Goal: Information Seeking & Learning: Learn about a topic

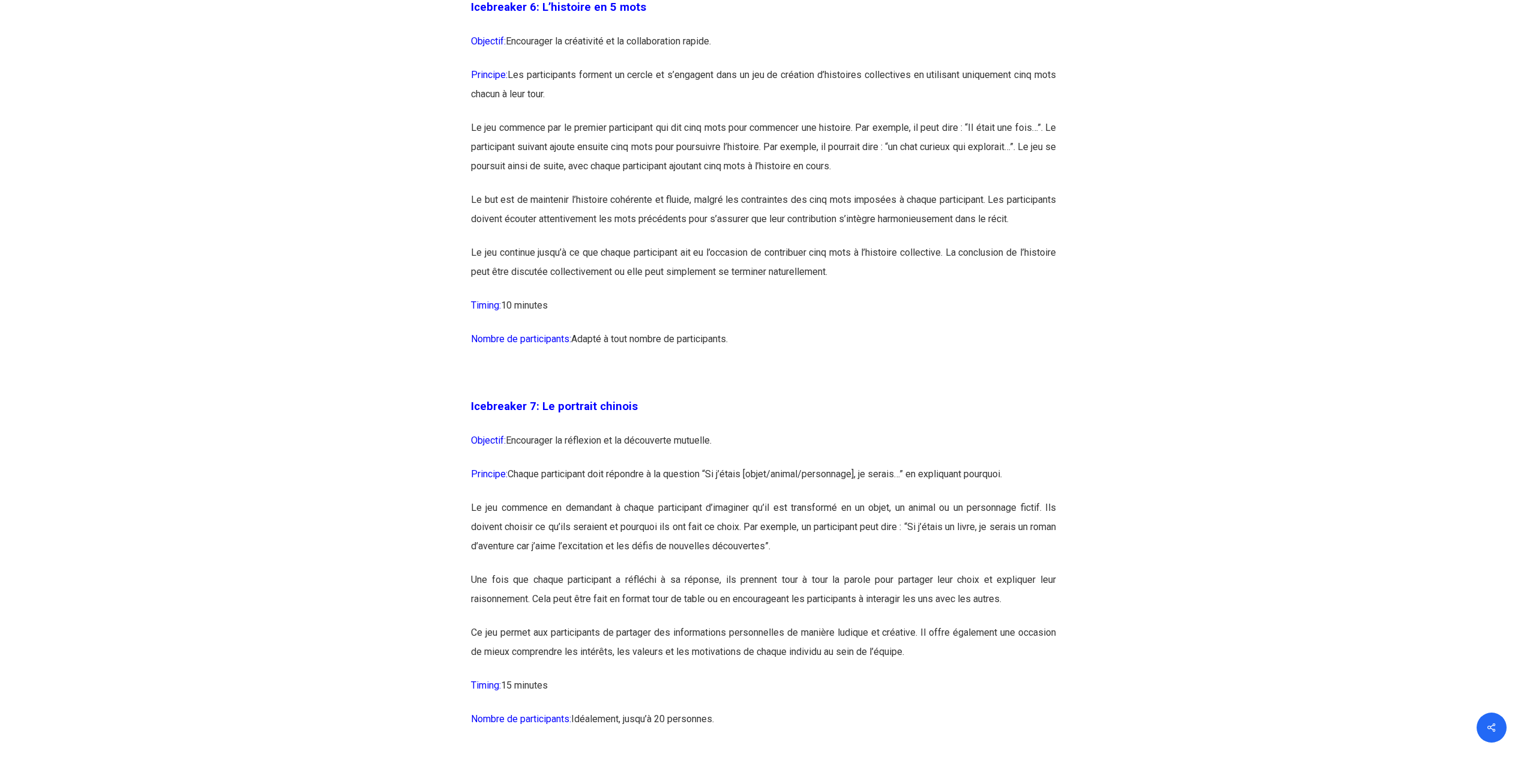
scroll to position [2820, 0]
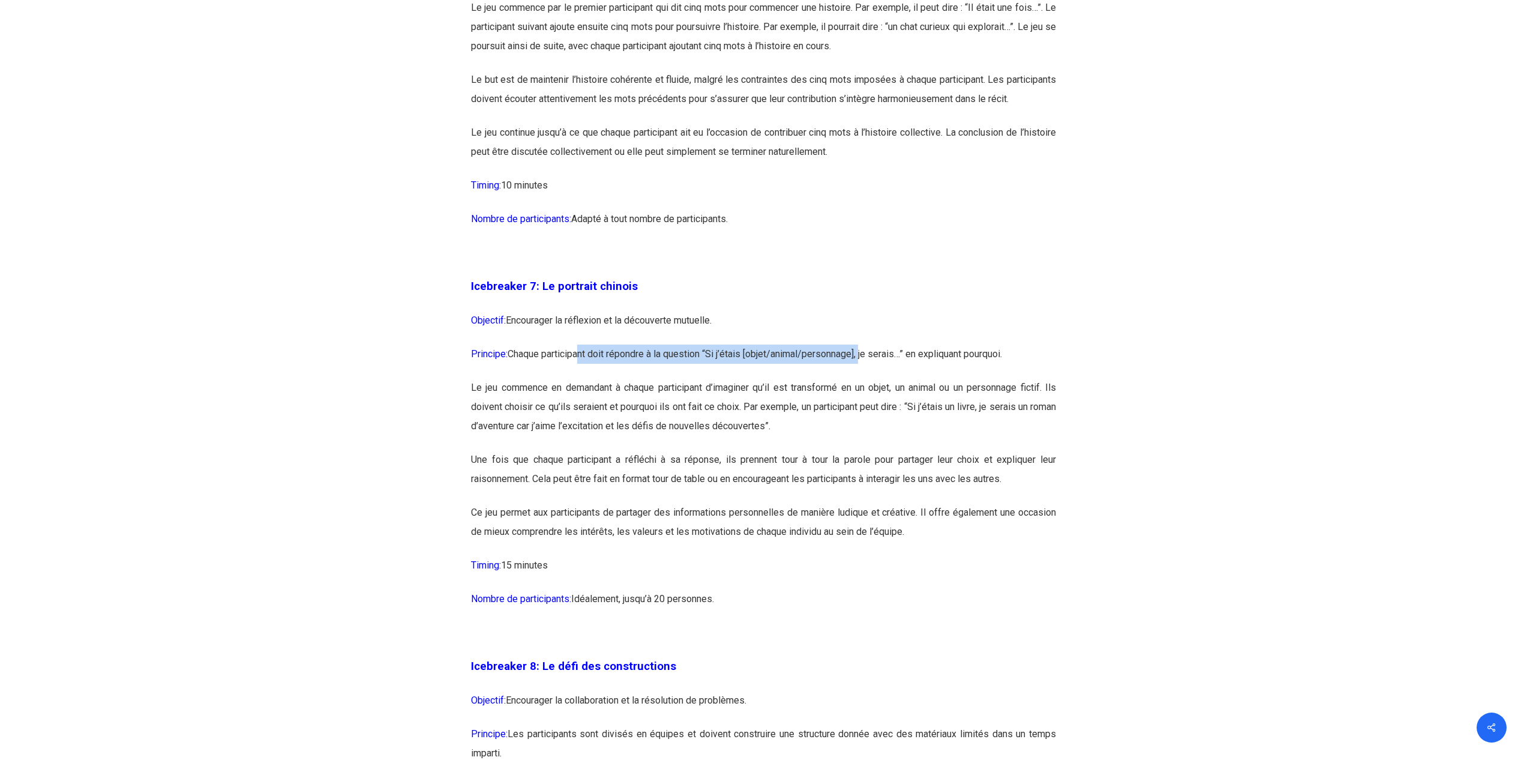
drag, startPoint x: 584, startPoint y: 400, endPoint x: 870, endPoint y: 396, distance: 285.7
click at [870, 378] on p "Principe: Chaque participant doit répondre à la question “Si j’étais [objet/ani…" at bounding box center [763, 361] width 585 height 34
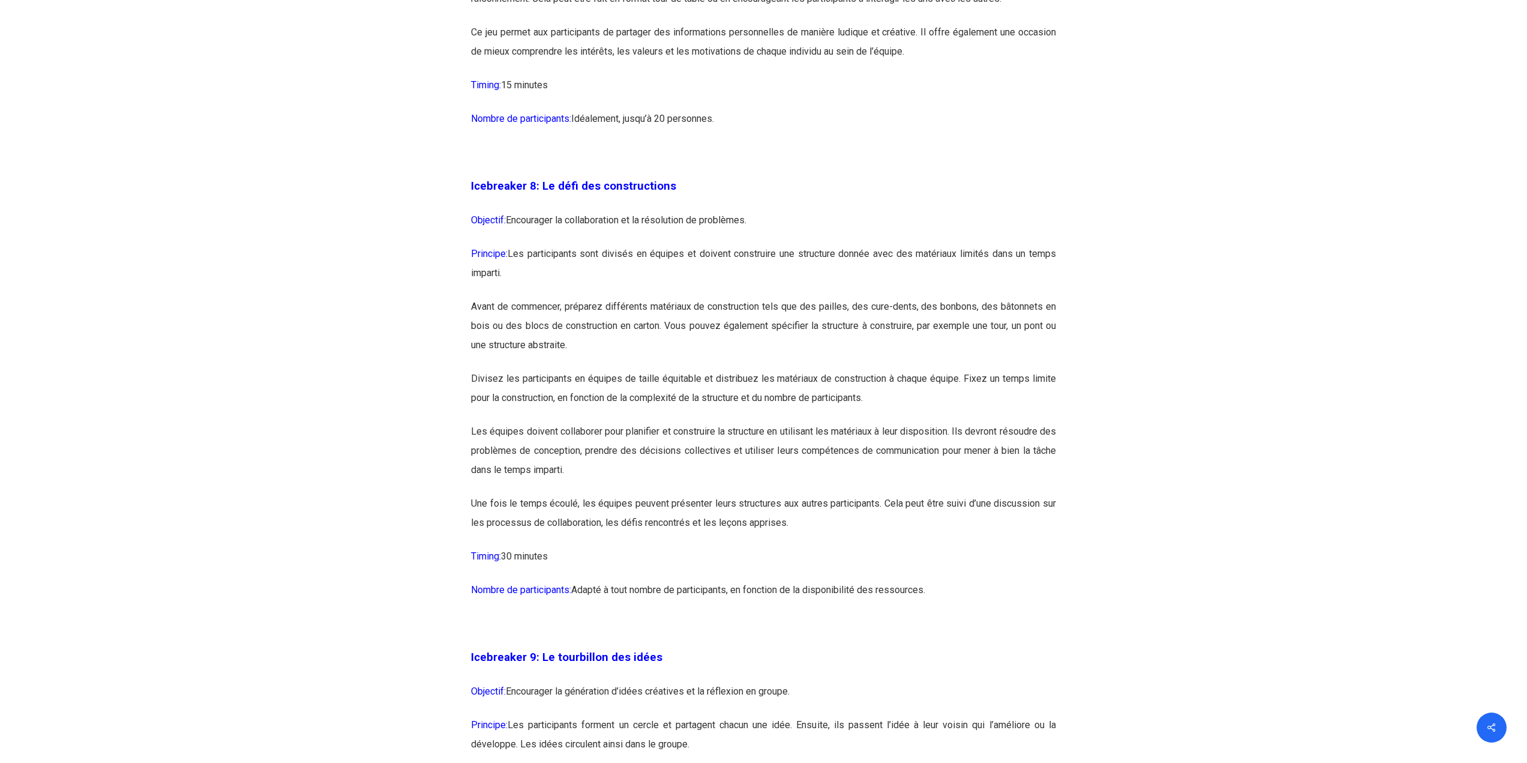
scroll to position [3481, 0]
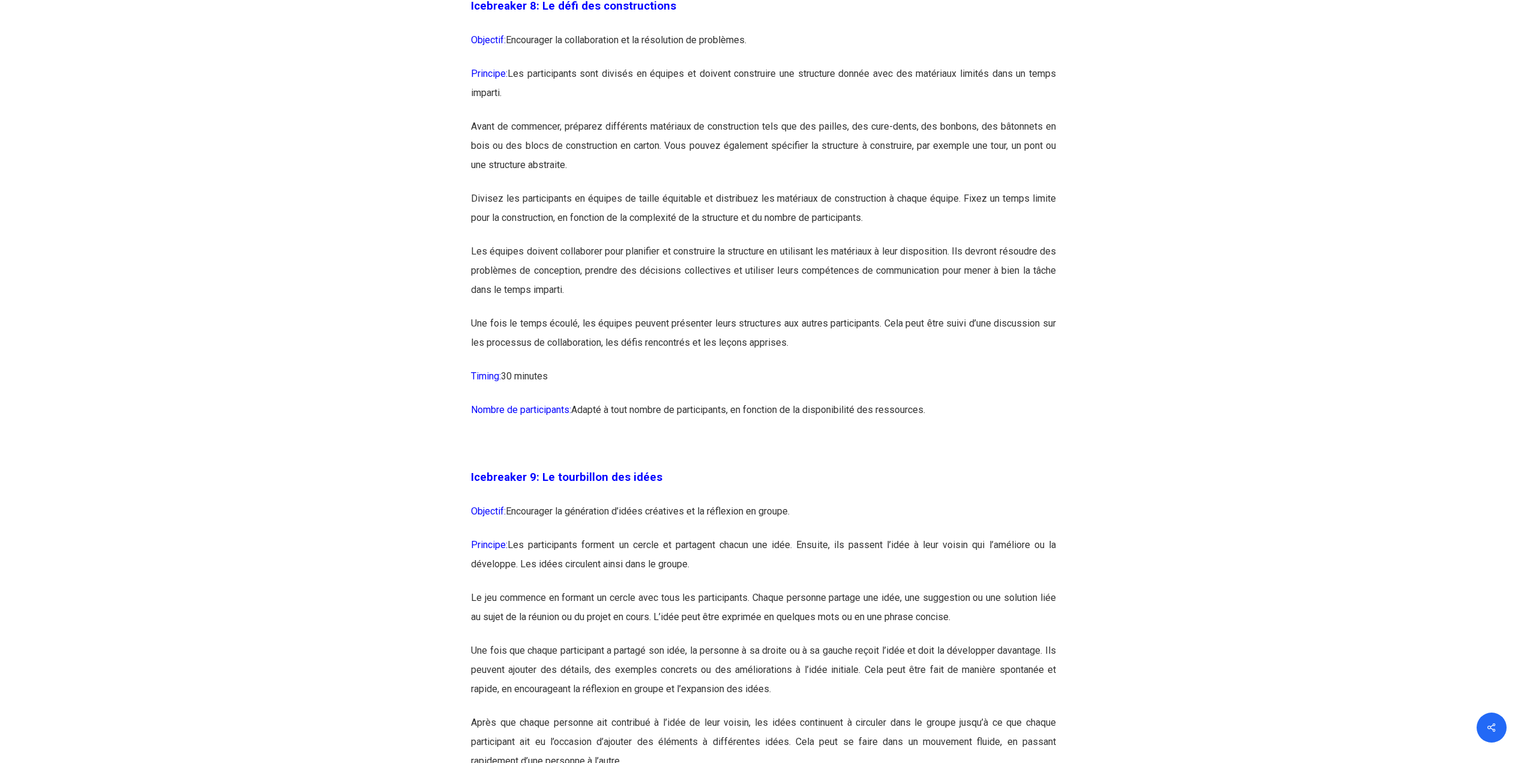
drag, startPoint x: 629, startPoint y: 110, endPoint x: 904, endPoint y: 97, distance: 275.2
click at [898, 110] on p "Principe: Les participants sont divisés en équipes et doivent construire une st…" at bounding box center [763, 90] width 585 height 53
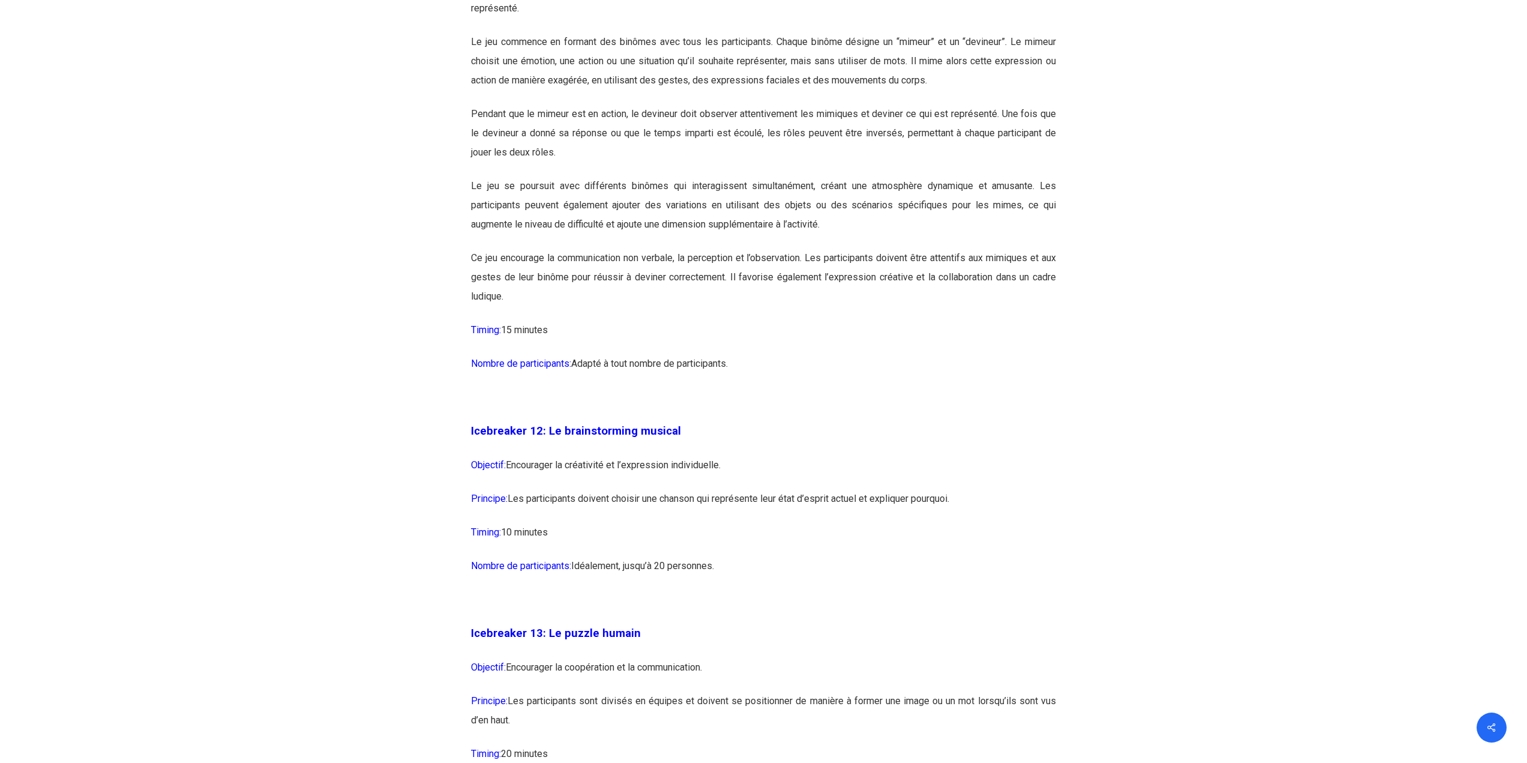
scroll to position [4981, 0]
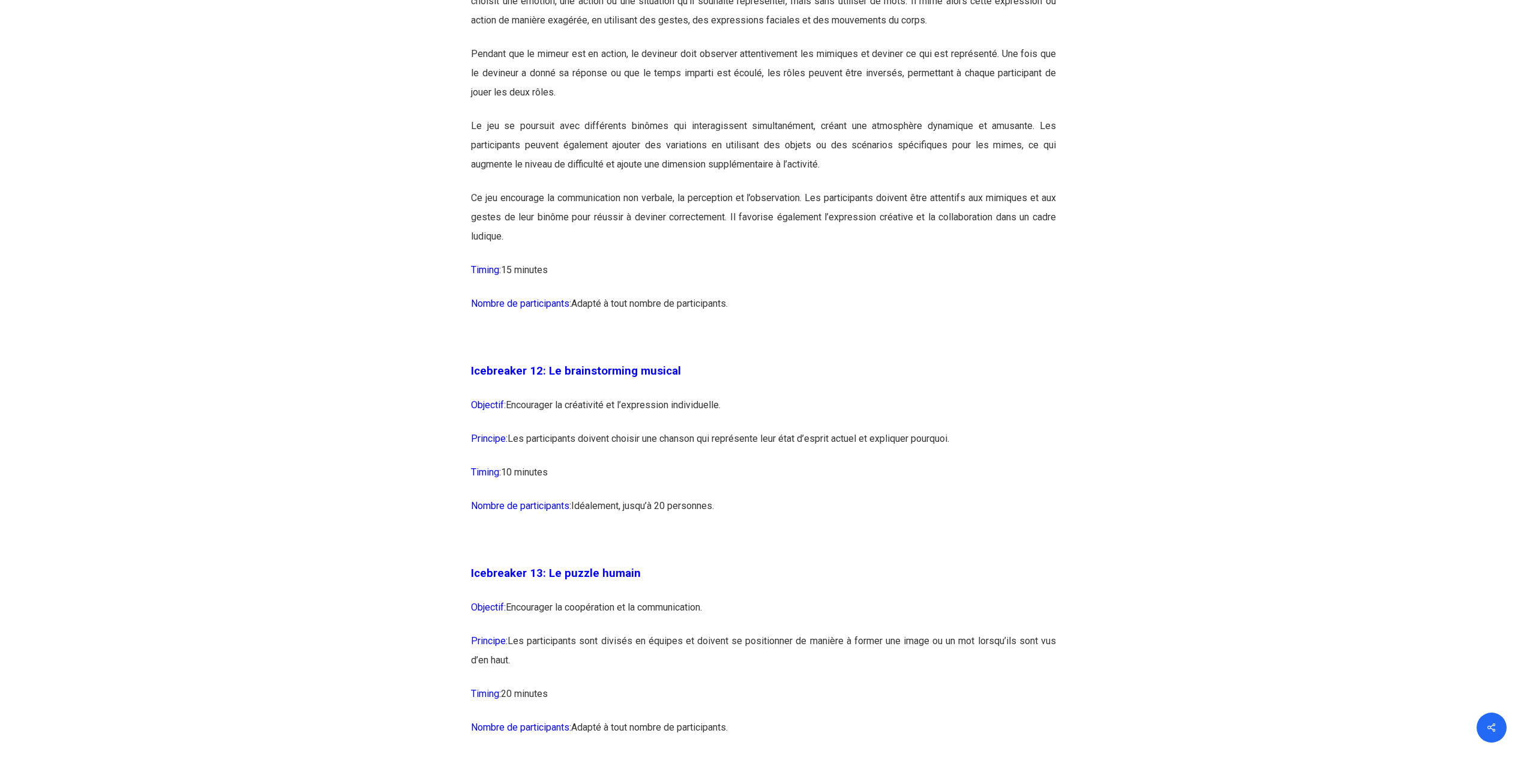
drag, startPoint x: 655, startPoint y: 478, endPoint x: 912, endPoint y: 462, distance: 257.9
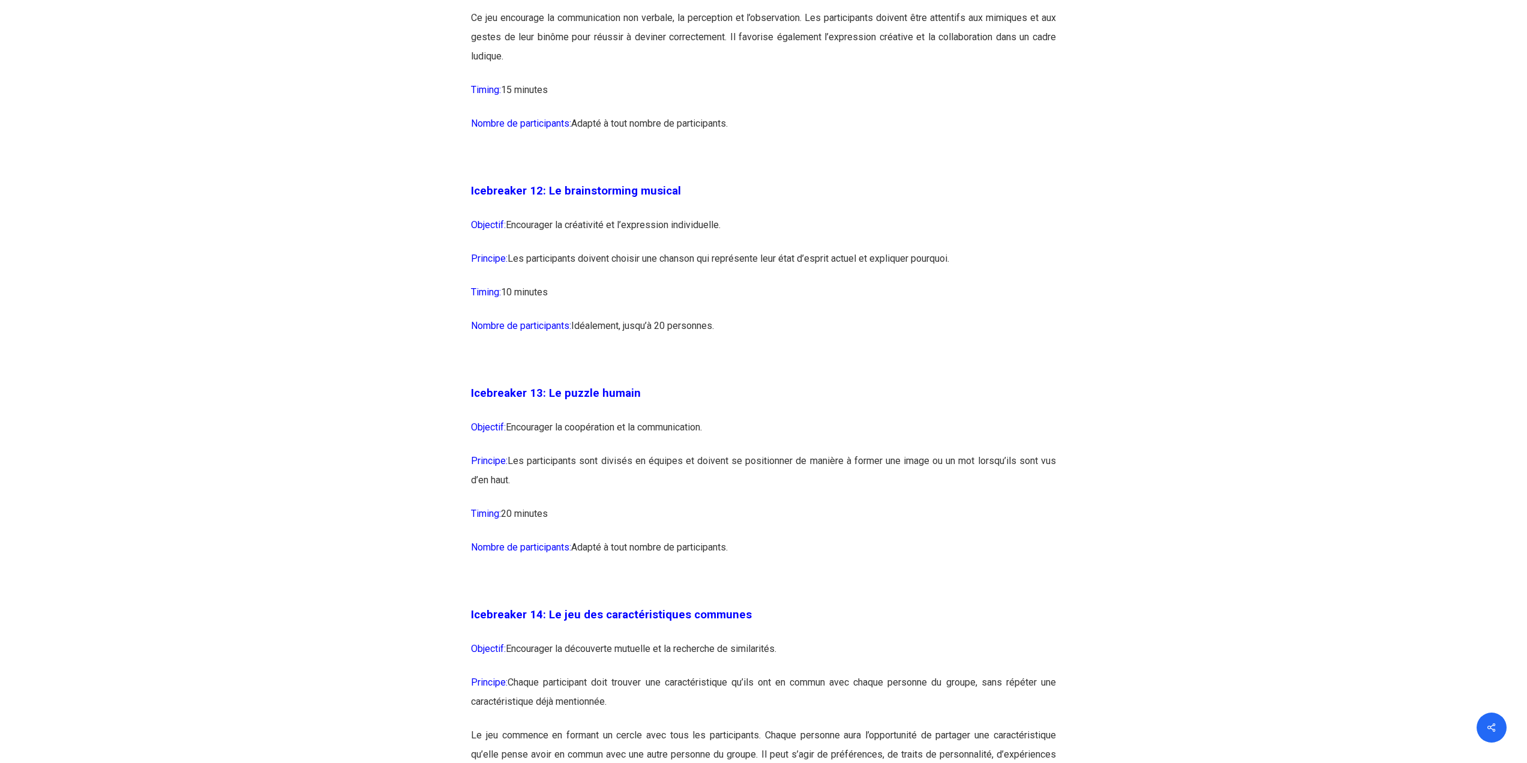
scroll to position [5401, 0]
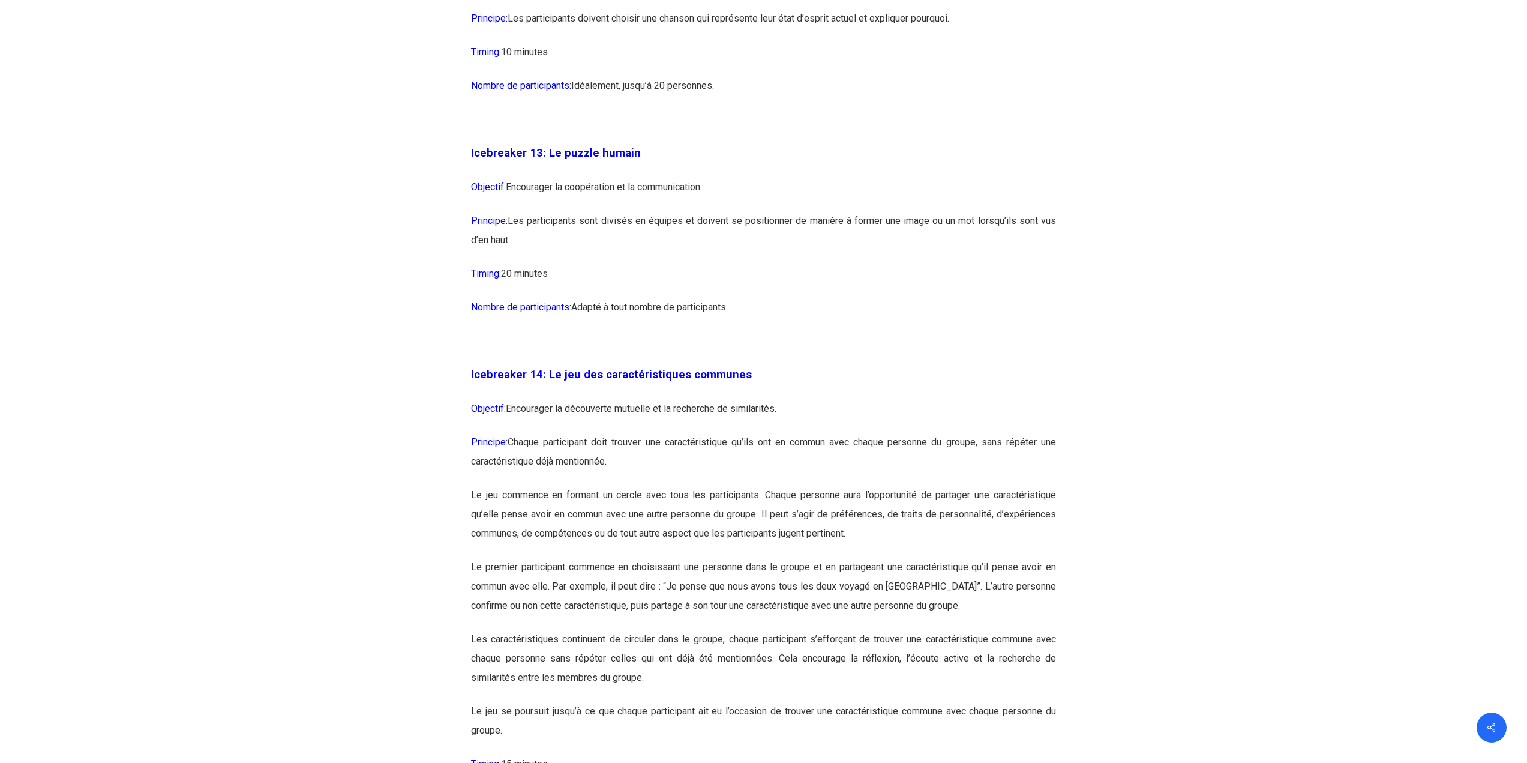
drag, startPoint x: 592, startPoint y: 263, endPoint x: 862, endPoint y: 280, distance: 270.6
click at [862, 264] on p "Principe: Les participants sont divisés en équipes et doivent se positionner de…" at bounding box center [763, 237] width 585 height 53
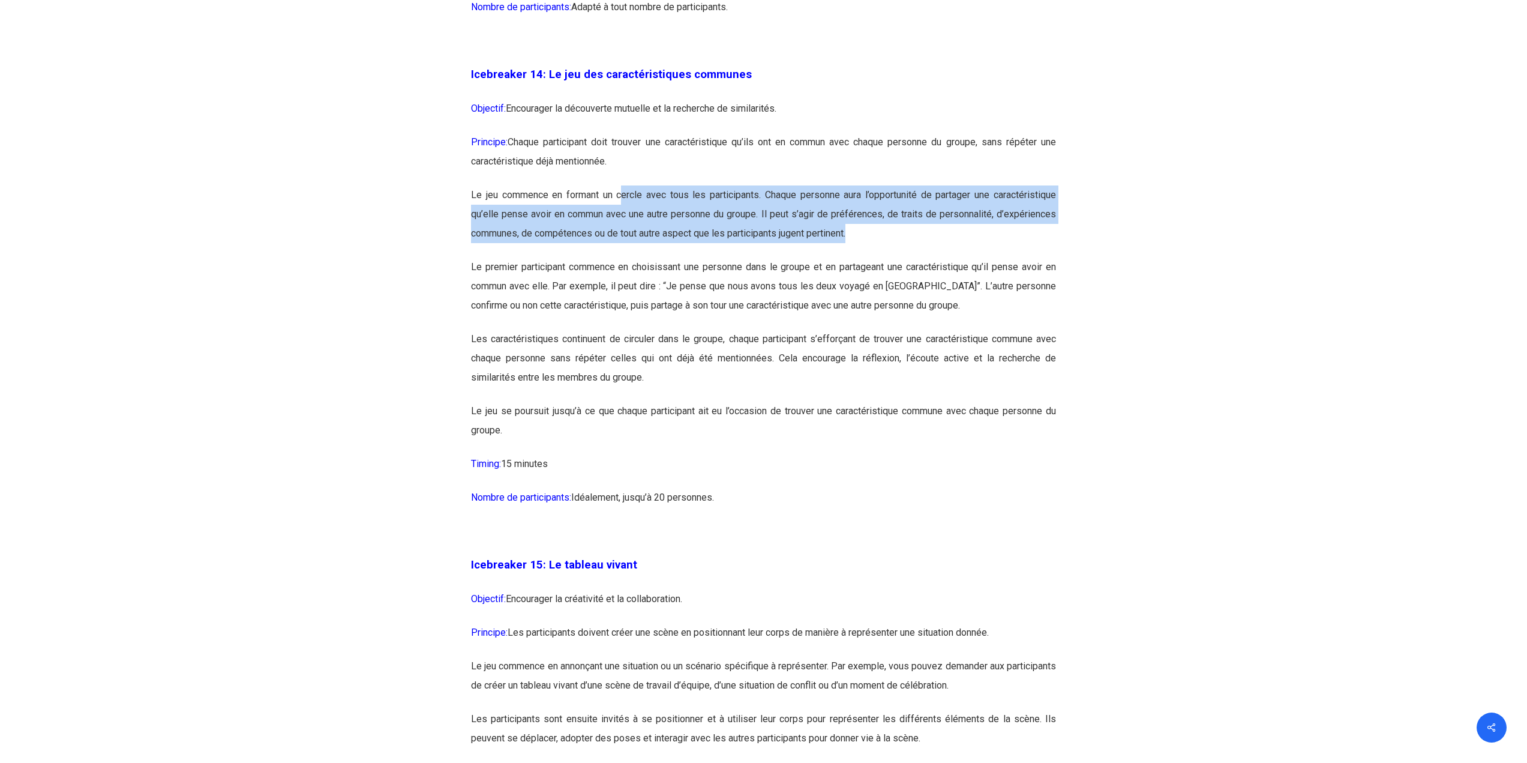
drag, startPoint x: 623, startPoint y: 231, endPoint x: 939, endPoint y: 274, distance: 318.0
click at [939, 257] on p "Le jeu commence en formant un cercle avec tous les participants. Chaque personn…" at bounding box center [763, 221] width 585 height 72
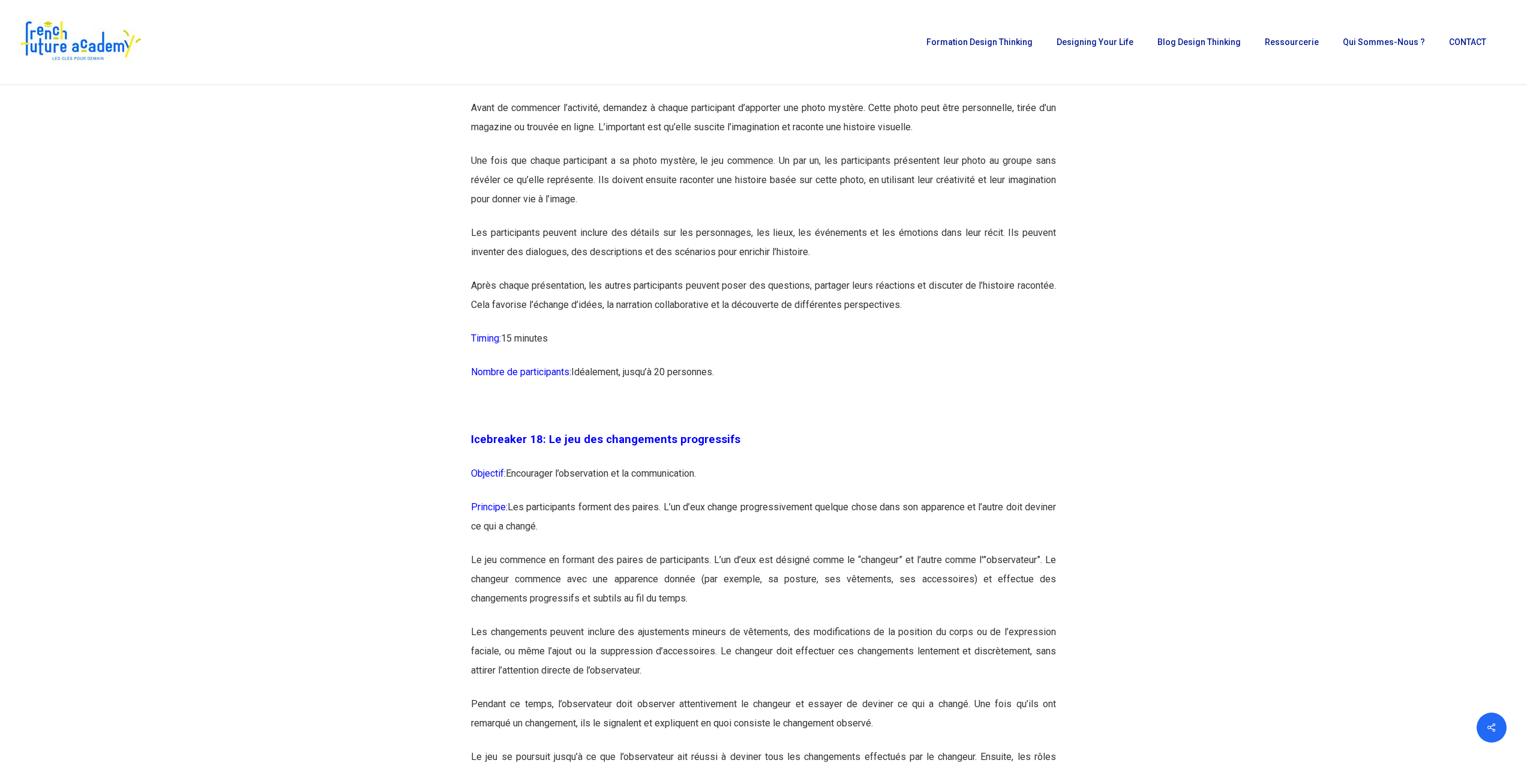
scroll to position [6721, 0]
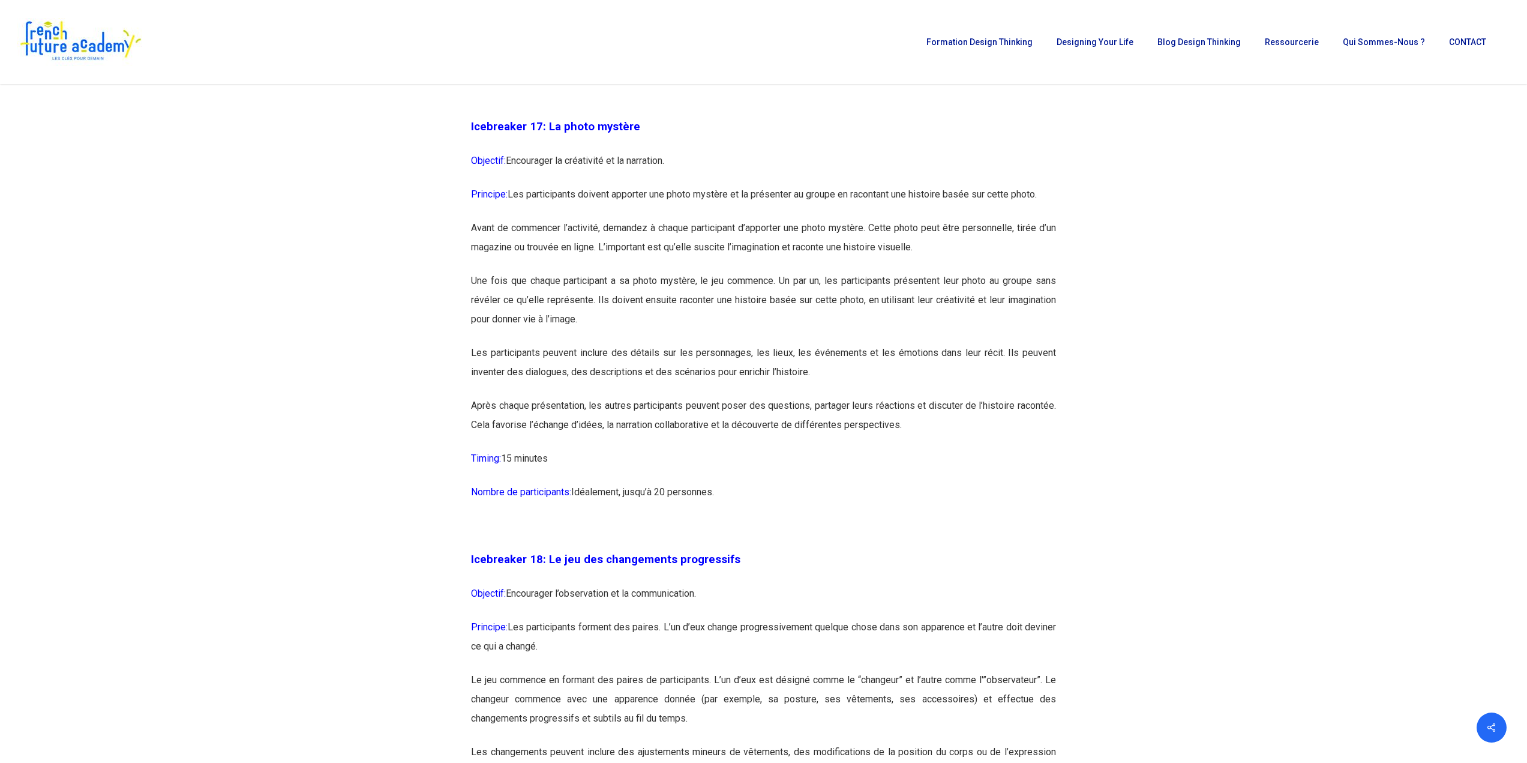
drag, startPoint x: 599, startPoint y: 235, endPoint x: 1012, endPoint y: 215, distance: 413.3
click at [1003, 217] on div "Icebreaker 1: Nommez votre super-pouvoir ! Objectif: Encourager l’expression in…" at bounding box center [763, 60] width 585 height 11350
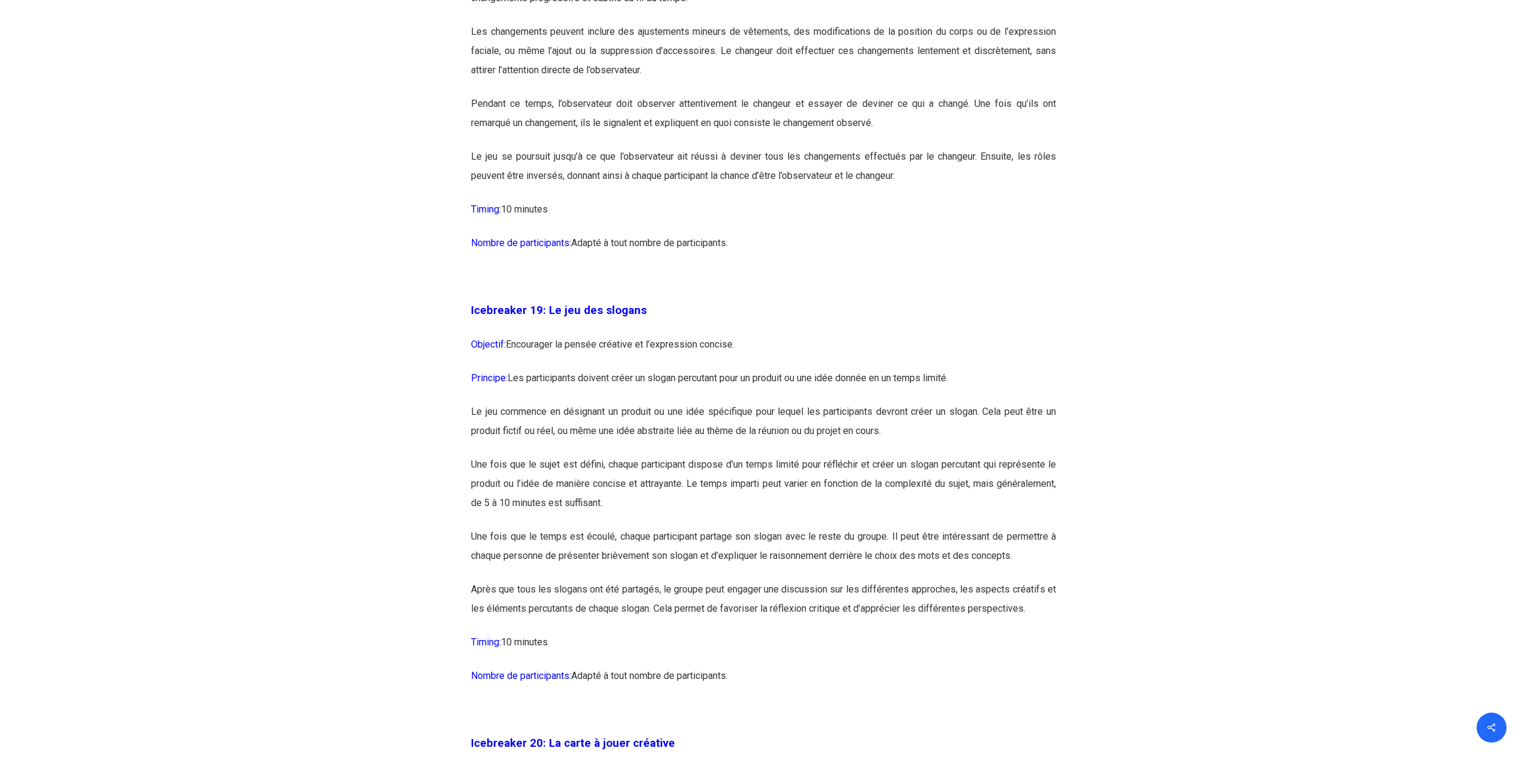
scroll to position [7501, 0]
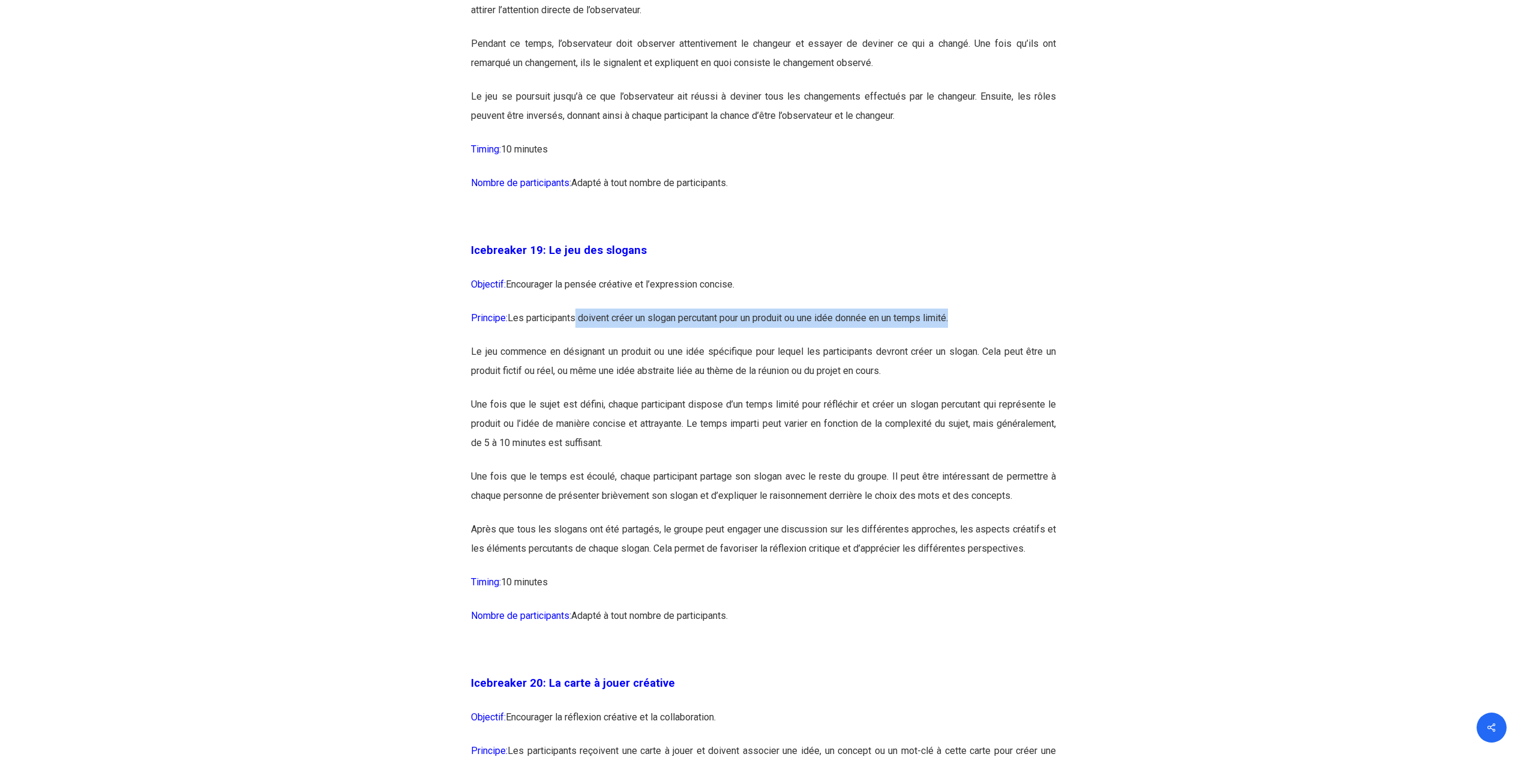
drag, startPoint x: 580, startPoint y: 356, endPoint x: 988, endPoint y: 354, distance: 408.1
click at [988, 342] on p "Principe: Les participants doivent créer un slogan percutant pour un produit ou…" at bounding box center [763, 325] width 585 height 34
click at [982, 342] on p "Principe: Les participants doivent créer un slogan percutant pour un produit ou…" at bounding box center [763, 325] width 585 height 34
